Goal: Information Seeking & Learning: Compare options

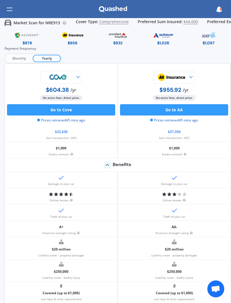
click at [116, 38] on img at bounding box center [118, 35] width 26 height 10
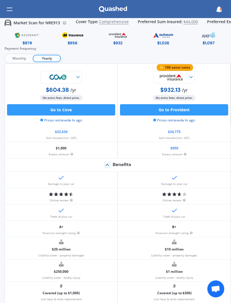
click at [167, 36] on img at bounding box center [163, 35] width 26 height 10
click at [211, 39] on img at bounding box center [209, 35] width 26 height 10
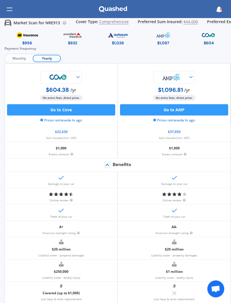
click at [205, 38] on img at bounding box center [209, 35] width 26 height 10
click at [166, 38] on img at bounding box center [163, 35] width 26 height 10
click at [25, 37] on img at bounding box center [27, 35] width 26 height 10
click at [69, 40] on img at bounding box center [73, 35] width 26 height 10
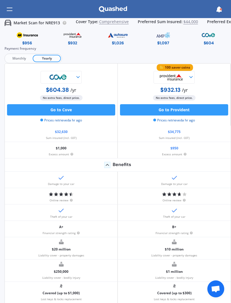
click at [121, 39] on img at bounding box center [118, 35] width 26 height 10
click at [27, 36] on img at bounding box center [27, 35] width 26 height 10
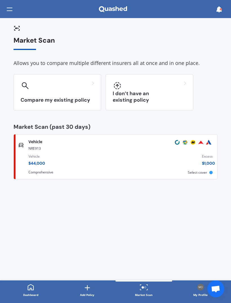
click at [69, 69] on div "Market Scan Allows you to compare multiple different insurers all at once and i…" at bounding box center [116, 107] width 204 height 143
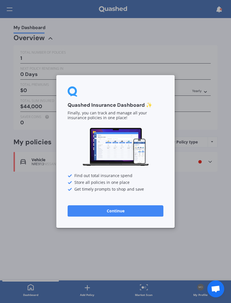
click at [124, 46] on div "Quashed Insurance Dashboard ✨ Finally, you can track and manage all your insura…" at bounding box center [115, 151] width 231 height 303
click at [119, 211] on button "Continue" at bounding box center [116, 210] width 96 height 11
